Goal: Task Accomplishment & Management: Manage account settings

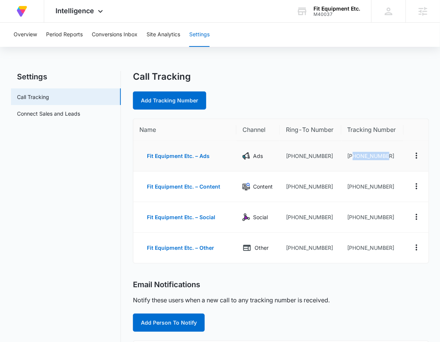
drag, startPoint x: 395, startPoint y: 158, endPoint x: 352, endPoint y: 159, distance: 42.7
click at [352, 159] on td "[PHONE_NUMBER]" at bounding box center [373, 156] width 62 height 31
copy td "8334124563"
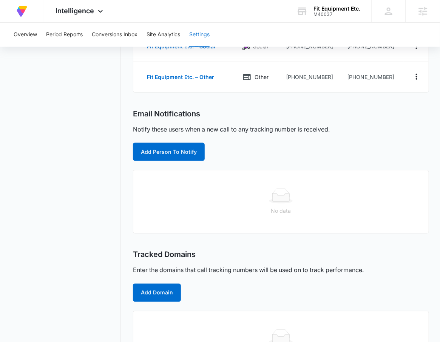
scroll to position [212, 0]
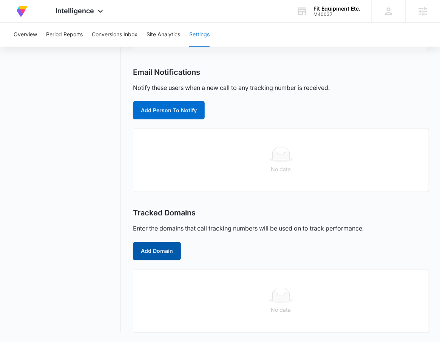
click at [159, 257] on button "Add Domain" at bounding box center [157, 251] width 48 height 18
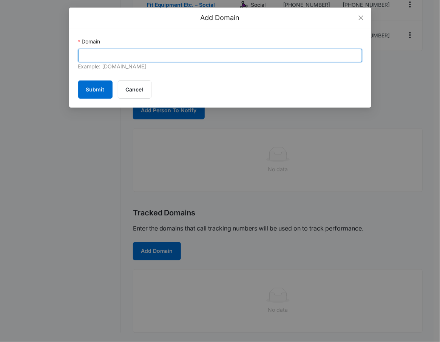
click at [231, 54] on input "Domain" at bounding box center [220, 56] width 284 height 14
paste input "[DOMAIN_NAME]"
type input "[DOMAIN_NAME]"
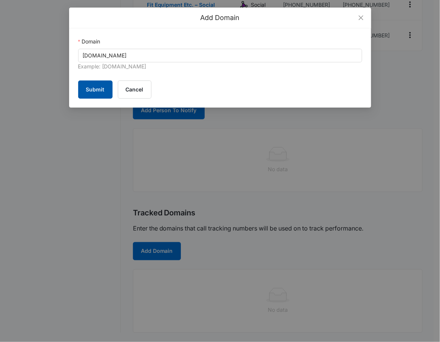
click at [85, 89] on button "Submit" at bounding box center [95, 89] width 34 height 18
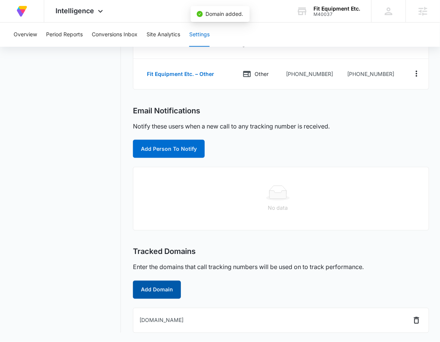
scroll to position [174, 0]
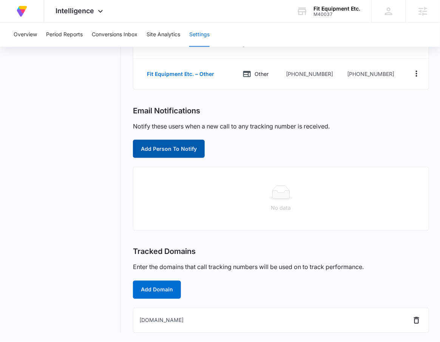
click at [142, 150] on button "Add Person To Notify" at bounding box center [169, 149] width 72 height 18
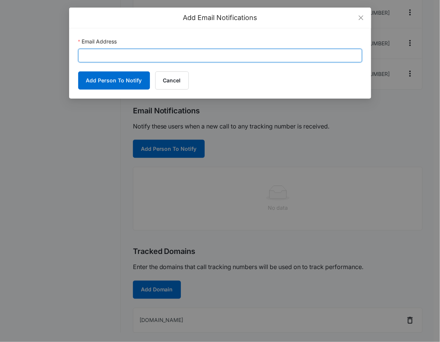
click at [110, 58] on input "Email Address" at bounding box center [220, 56] width 284 height 14
type input "[PERSON_NAME][EMAIL_ADDRESS][PERSON_NAME][DOMAIN_NAME]"
click at [78, 71] on button "Add Person To Notify" at bounding box center [114, 80] width 72 height 18
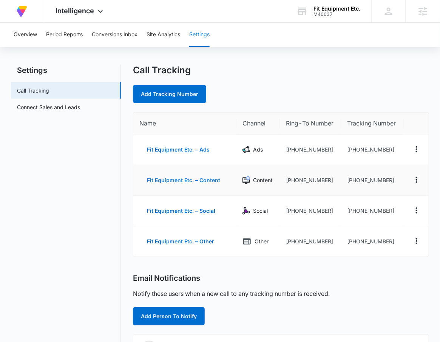
scroll to position [143, 0]
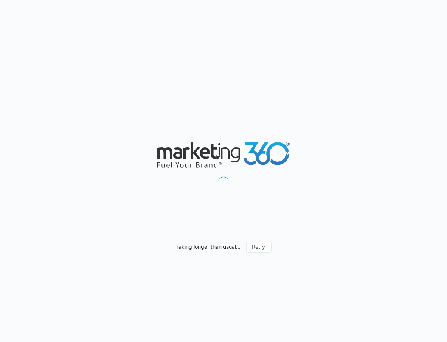
click at [230, 96] on div "Taking longer than usual... Retry" at bounding box center [223, 171] width 447 height 342
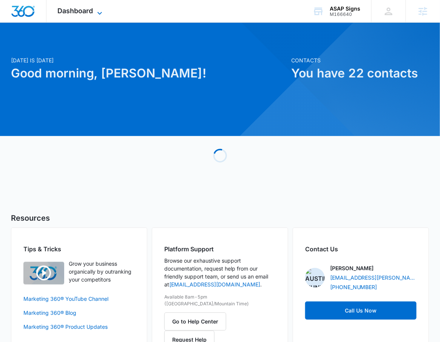
click at [100, 13] on icon at bounding box center [99, 13] width 5 height 3
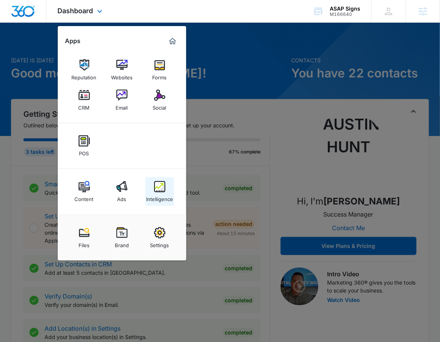
click at [159, 190] on img at bounding box center [159, 186] width 11 height 11
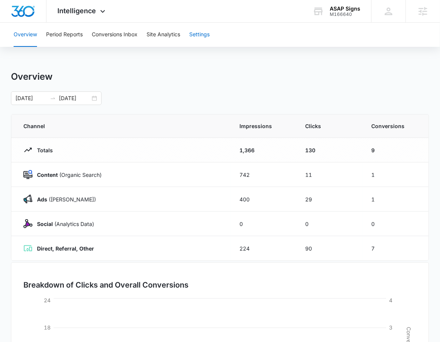
click at [201, 33] on button "Settings" at bounding box center [199, 35] width 20 height 24
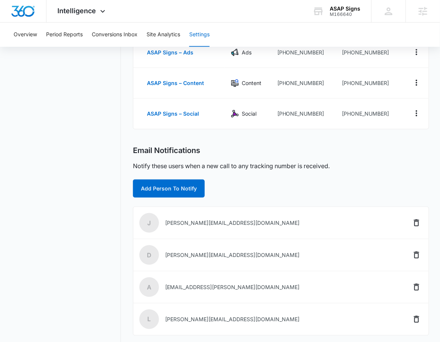
scroll to position [102, 0]
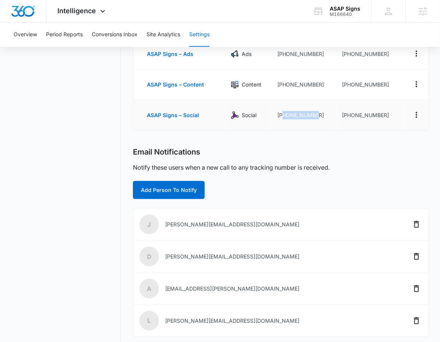
drag, startPoint x: 326, startPoint y: 116, endPoint x: 284, endPoint y: 119, distance: 42.0
click at [284, 119] on td "+15087197277" at bounding box center [303, 115] width 65 height 30
copy td "5087197277"
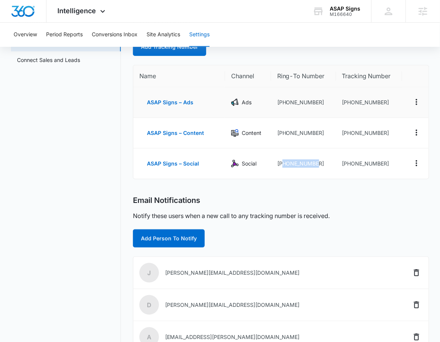
scroll to position [20, 0]
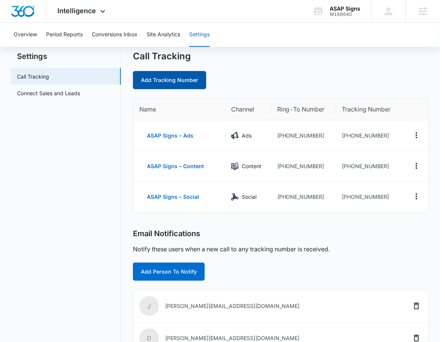
click at [173, 76] on link "Add Tracking Number" at bounding box center [169, 80] width 73 height 18
select select "by_area_code"
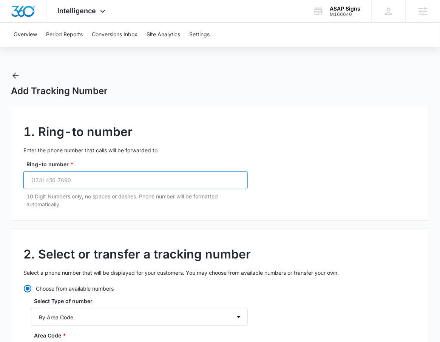
click at [90, 184] on input "Ring-to number *" at bounding box center [135, 180] width 224 height 18
paste input "(508) 719-7277"
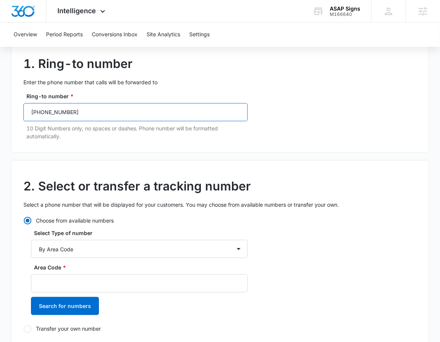
scroll to position [140, 0]
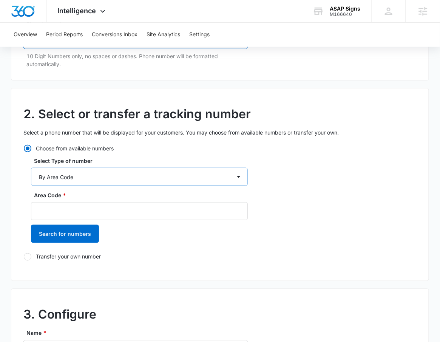
type input "(508) 719-7277"
click at [96, 180] on select "By City & State By State Only By Zip Code By Area Code Toll Free Numbers" at bounding box center [139, 177] width 217 height 18
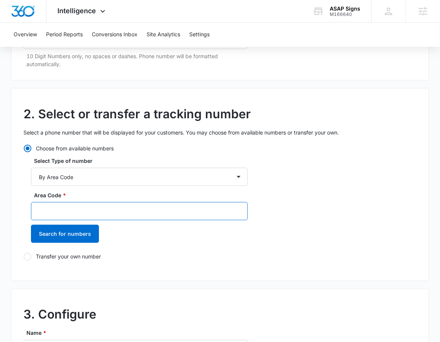
click at [96, 210] on input "Area Code *" at bounding box center [139, 211] width 217 height 18
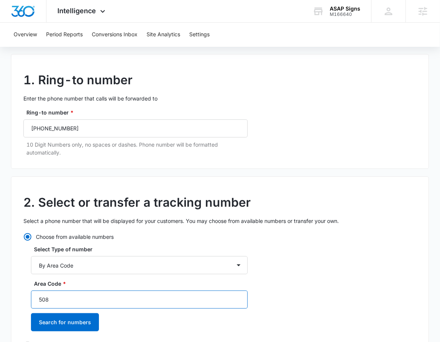
scroll to position [260, 0]
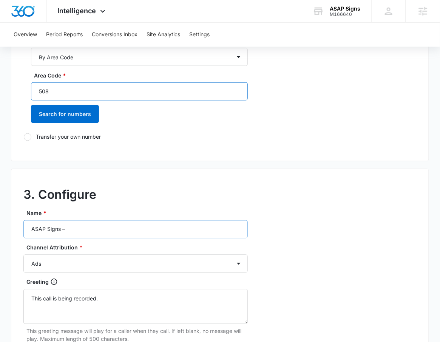
type input "508"
click at [124, 234] on input "ASAP Signs –" at bounding box center [135, 229] width 224 height 18
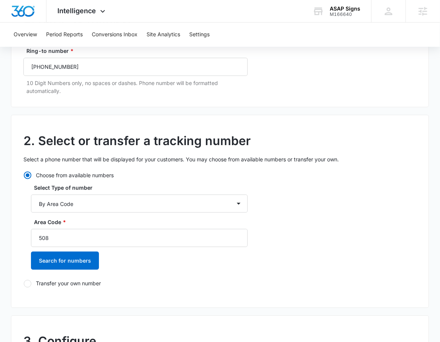
scroll to position [124, 0]
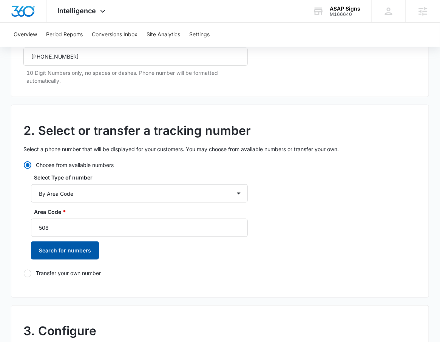
type input "ASAP Signs – Other"
click at [67, 247] on button "Search for numbers" at bounding box center [65, 250] width 68 height 18
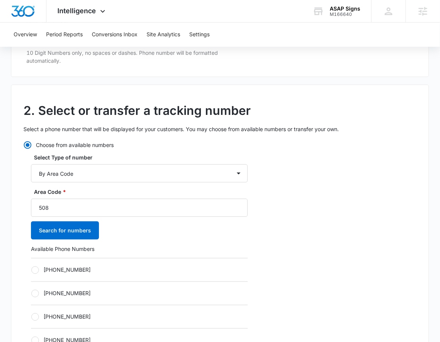
scroll to position [188, 0]
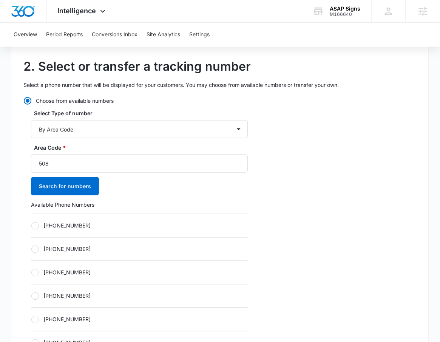
click at [63, 227] on label "+15083567764" at bounding box center [139, 226] width 217 height 8
click at [31, 226] on input "+15083567764" at bounding box center [31, 226] width 0 height 0
radio input "true"
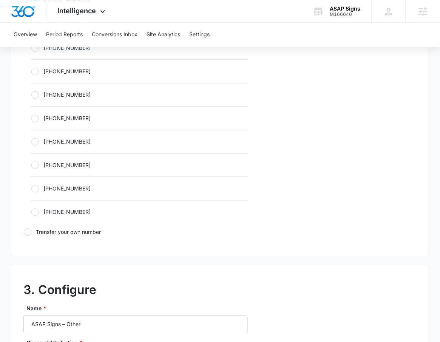
scroll to position [621, 0]
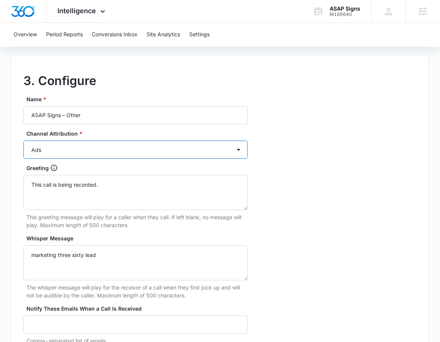
click at [87, 150] on select "Ads Local Service Ads Content Social Other" at bounding box center [135, 150] width 224 height 18
select select "OTHER"
click at [23, 141] on select "Ads Local Service Ads Content Social Other" at bounding box center [135, 150] width 224 height 18
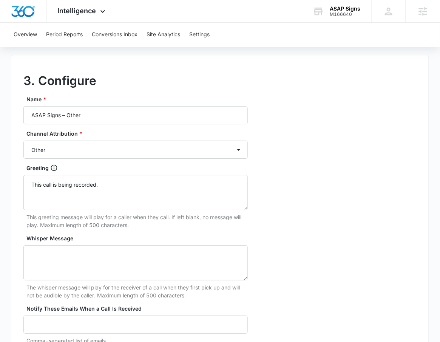
click at [322, 204] on div "3. Configure Name * ASAP Signs – Other Channel Attribution * Ads Local Service …" at bounding box center [220, 222] width 418 height 335
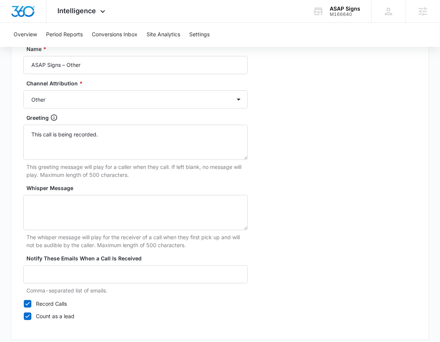
scroll to position [710, 0]
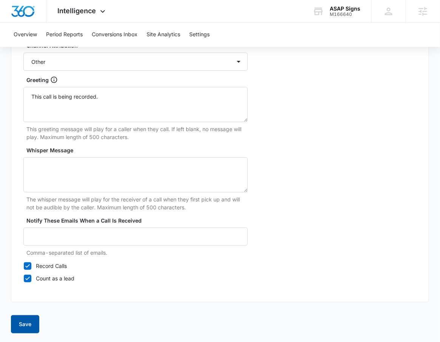
click at [36, 316] on button "Save" at bounding box center [25, 324] width 28 height 18
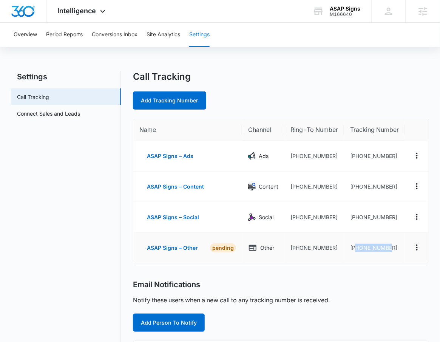
drag, startPoint x: 362, startPoint y: 248, endPoint x: 391, endPoint y: 254, distance: 30.1
click at [391, 254] on td "+15083567764" at bounding box center [374, 248] width 61 height 30
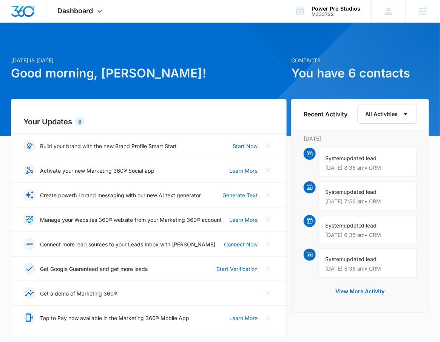
click at [92, 5] on div "Dashboard Apps Reputation Forms CRM Email Social POS Content Ads Intelligence F…" at bounding box center [80, 11] width 69 height 22
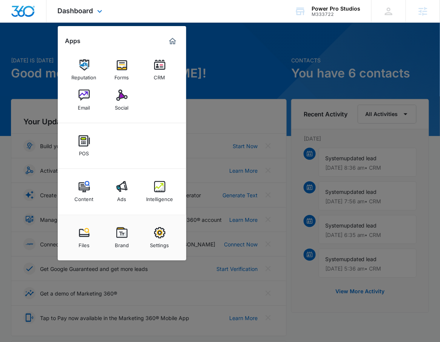
click at [158, 138] on div "POS" at bounding box center [122, 146] width 128 height 46
click at [158, 154] on div "POS" at bounding box center [122, 146] width 128 height 46
click at [71, 5] on div "Dashboard Apps Reputation Forms CRM Email Social POS Content Ads Intelligence F…" at bounding box center [80, 11] width 69 height 22
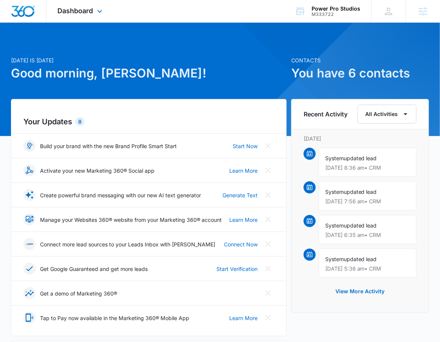
click at [107, 18] on div "Dashboard Apps Reputation Forms CRM Email Social POS Content Ads Intelligence F…" at bounding box center [80, 11] width 69 height 22
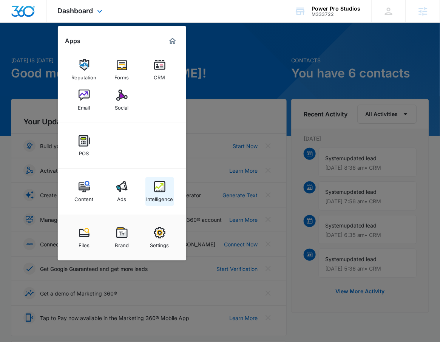
click at [160, 198] on div "Intelligence" at bounding box center [159, 197] width 27 height 10
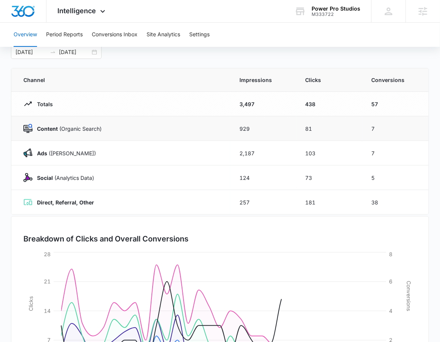
scroll to position [126, 0]
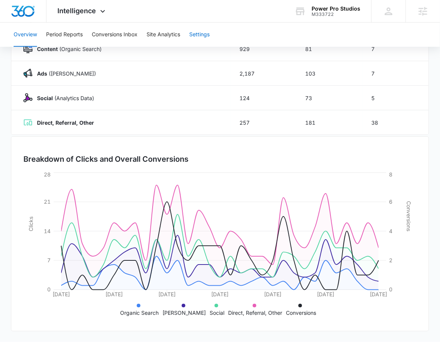
click at [199, 37] on button "Settings" at bounding box center [199, 35] width 20 height 24
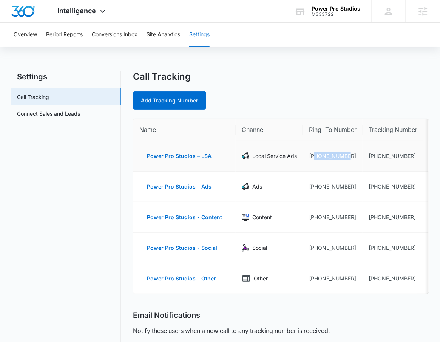
drag, startPoint x: 349, startPoint y: 154, endPoint x: 315, endPoint y: 157, distance: 34.5
click at [315, 157] on td "+17206054910" at bounding box center [333, 156] width 60 height 31
copy td "7206054910"
click at [146, 97] on link "Add Tracking Number" at bounding box center [169, 100] width 73 height 18
select select "by_area_code"
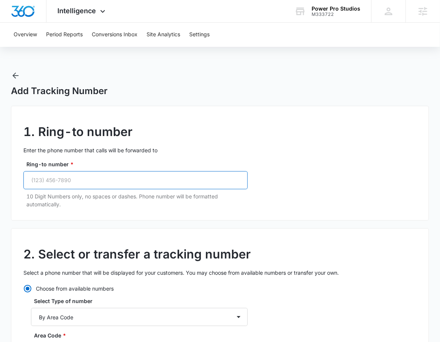
click at [73, 176] on input "Ring-to number *" at bounding box center [135, 180] width 224 height 18
paste input "(720) 605-4910"
type input "(720) 605-4910"
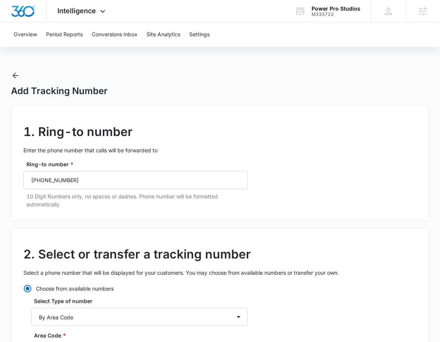
click at [331, 163] on div "1. Ring-to number Enter the phone number that calls will be forwarded to Ring-t…" at bounding box center [220, 163] width 418 height 115
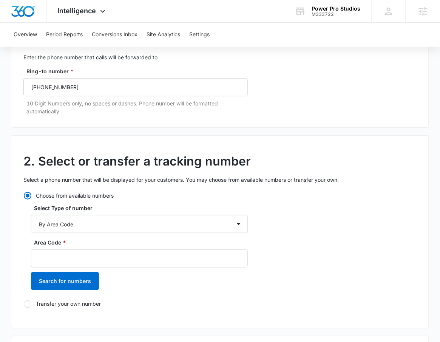
scroll to position [99, 0]
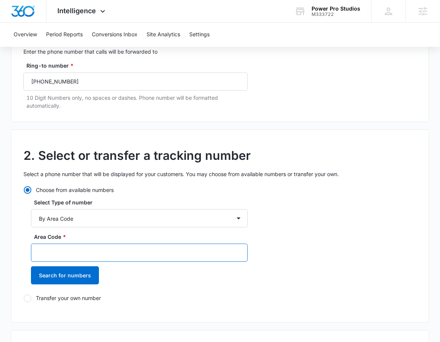
click at [121, 251] on input "Area Code *" at bounding box center [139, 253] width 217 height 18
type input "720"
click at [285, 239] on div "2. Select or transfer a tracking number Select a phone number that will be disp…" at bounding box center [220, 226] width 418 height 193
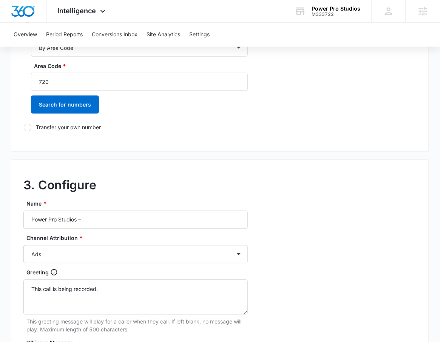
scroll to position [277, 0]
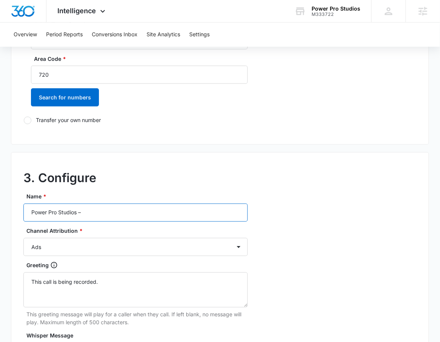
click at [164, 211] on input "Power Pro Studios –" at bounding box center [135, 213] width 224 height 18
type input "Power Pro Studios – LSA"
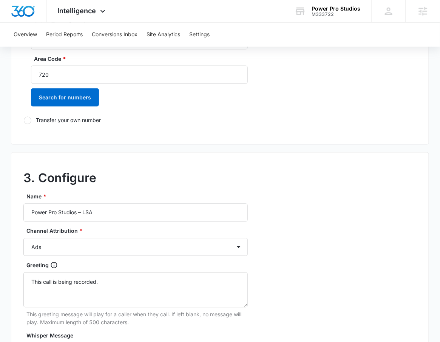
click at [263, 199] on div "3. Configure Name * Power Pro Studios – LSA Channel Attribution * Ads Local Ser…" at bounding box center [220, 319] width 418 height 335
click at [194, 247] on select "Ads Local Service Ads Content Social Other" at bounding box center [135, 247] width 224 height 18
select select "LSA"
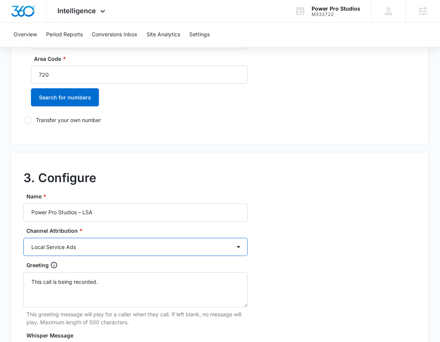
click at [23, 238] on select "Ads Local Service Ads Content Social Other" at bounding box center [135, 247] width 224 height 18
click at [309, 233] on div "3. Configure Name * Power Pro Studios – LSA Channel Attribution * Ads Local Ser…" at bounding box center [220, 319] width 418 height 335
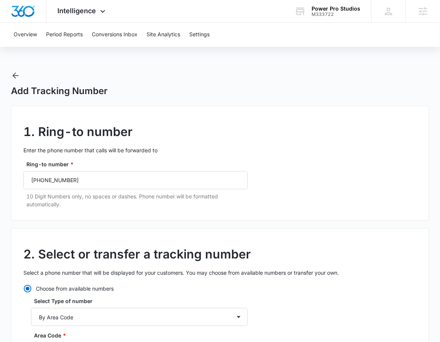
scroll to position [227, 0]
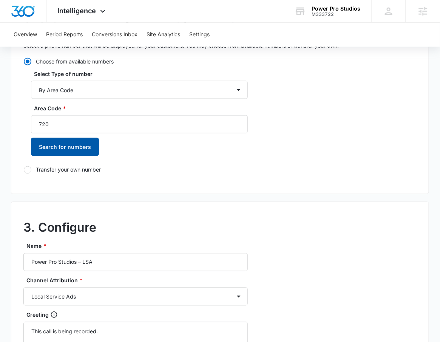
click at [79, 144] on button "Search for numbers" at bounding box center [65, 147] width 68 height 18
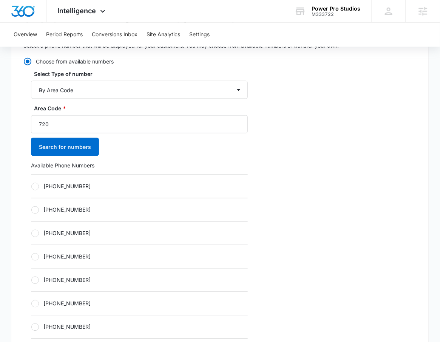
click at [76, 187] on label "+17207763272" at bounding box center [139, 186] width 217 height 8
click at [31, 187] on input "+17207763272" at bounding box center [31, 186] width 0 height 0
radio input "true"
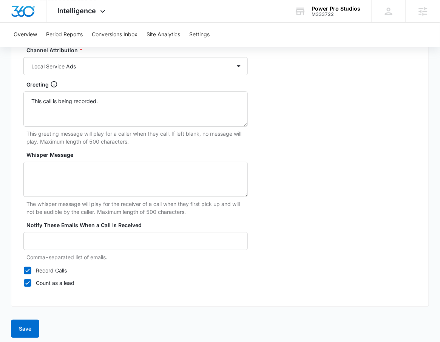
scroll to position [710, 0]
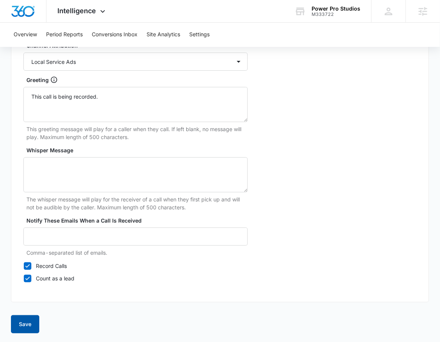
click at [33, 331] on button "Save" at bounding box center [25, 324] width 28 height 18
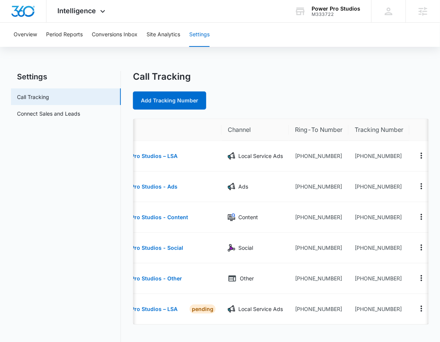
scroll to position [0, 37]
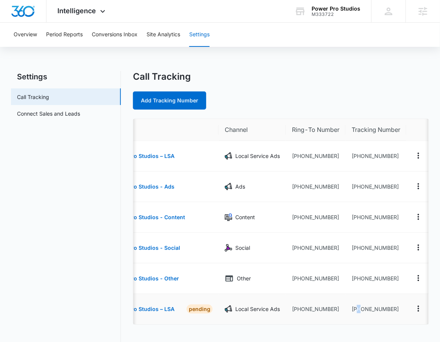
drag, startPoint x: 395, startPoint y: 309, endPoint x: 356, endPoint y: 309, distance: 39.3
click at [356, 309] on td "+17207763272" at bounding box center [376, 309] width 61 height 30
click at [356, 310] on td "+17207763272" at bounding box center [376, 309] width 61 height 30
drag, startPoint x: 356, startPoint y: 310, endPoint x: 390, endPoint y: 312, distance: 33.7
click at [390, 312] on td "+17207763272" at bounding box center [376, 309] width 61 height 30
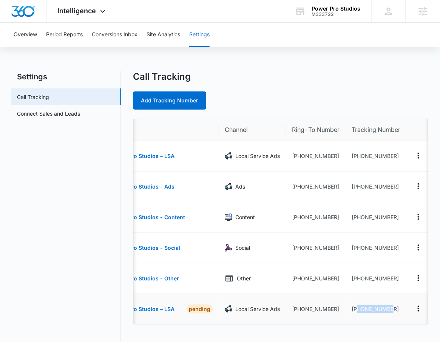
copy td "7207763272"
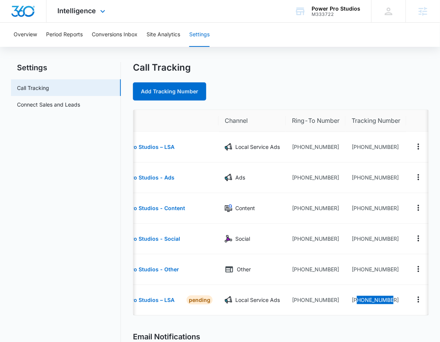
scroll to position [8, 0]
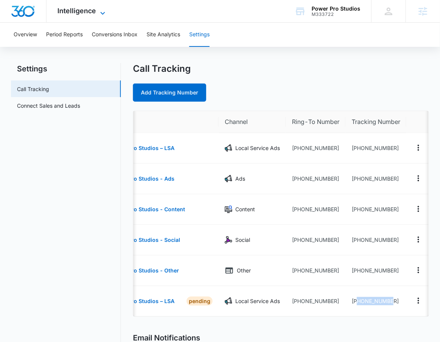
click at [83, 12] on span "Intelligence" at bounding box center [77, 11] width 39 height 8
click at [90, 8] on span "Intelligence" at bounding box center [77, 11] width 39 height 8
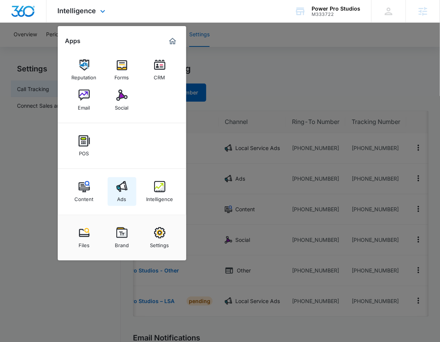
click at [130, 195] on link "Ads" at bounding box center [122, 191] width 29 height 29
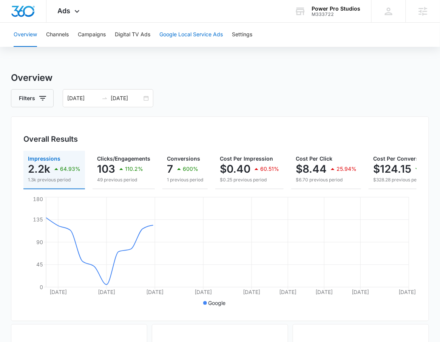
click at [221, 24] on button "Google Local Service Ads" at bounding box center [190, 35] width 63 height 24
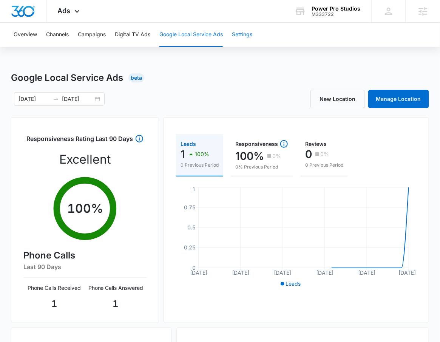
click at [247, 40] on button "Settings" at bounding box center [242, 35] width 20 height 24
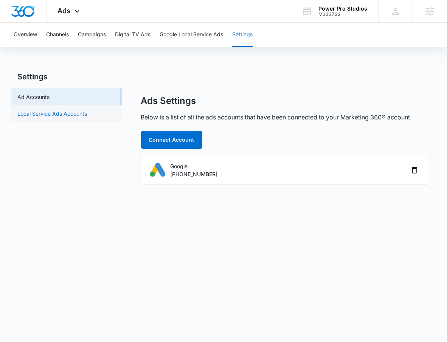
click at [70, 112] on link "Local Service Ads Accounts" at bounding box center [52, 114] width 70 height 8
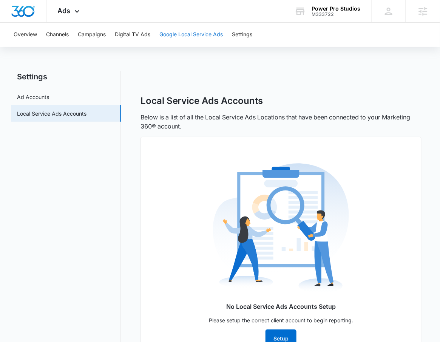
click at [216, 35] on button "Google Local Service Ads" at bounding box center [190, 35] width 63 height 24
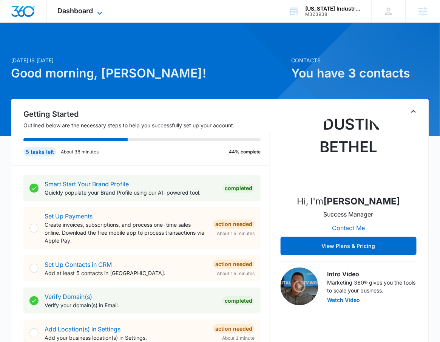
click at [85, 14] on span "Dashboard" at bounding box center [76, 11] width 36 height 8
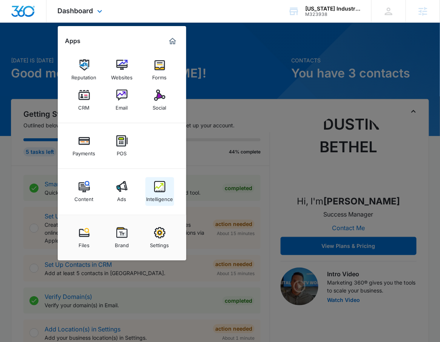
click at [161, 189] on img at bounding box center [159, 186] width 11 height 11
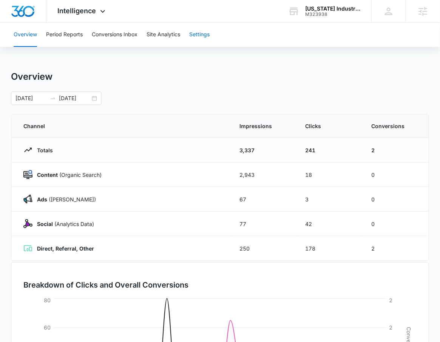
click at [194, 34] on button "Settings" at bounding box center [199, 35] width 20 height 24
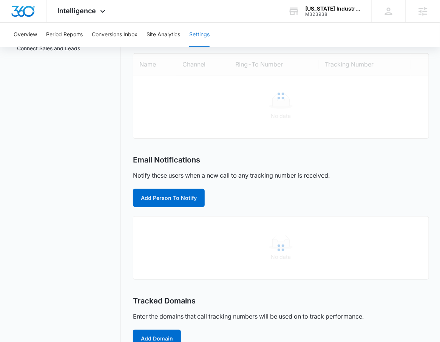
scroll to position [66, 0]
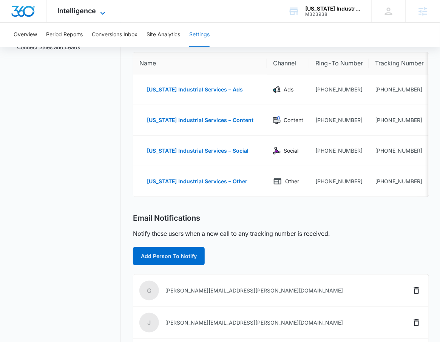
click at [87, 9] on span "Intelligence" at bounding box center [77, 11] width 39 height 8
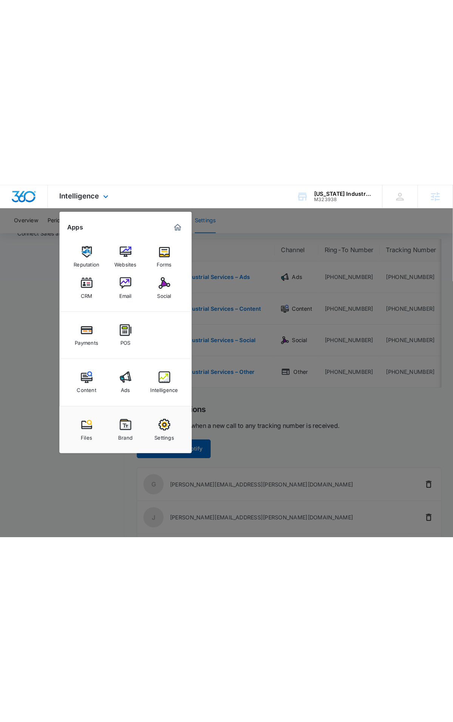
scroll to position [0, 0]
